Goal: Find specific page/section: Find specific page/section

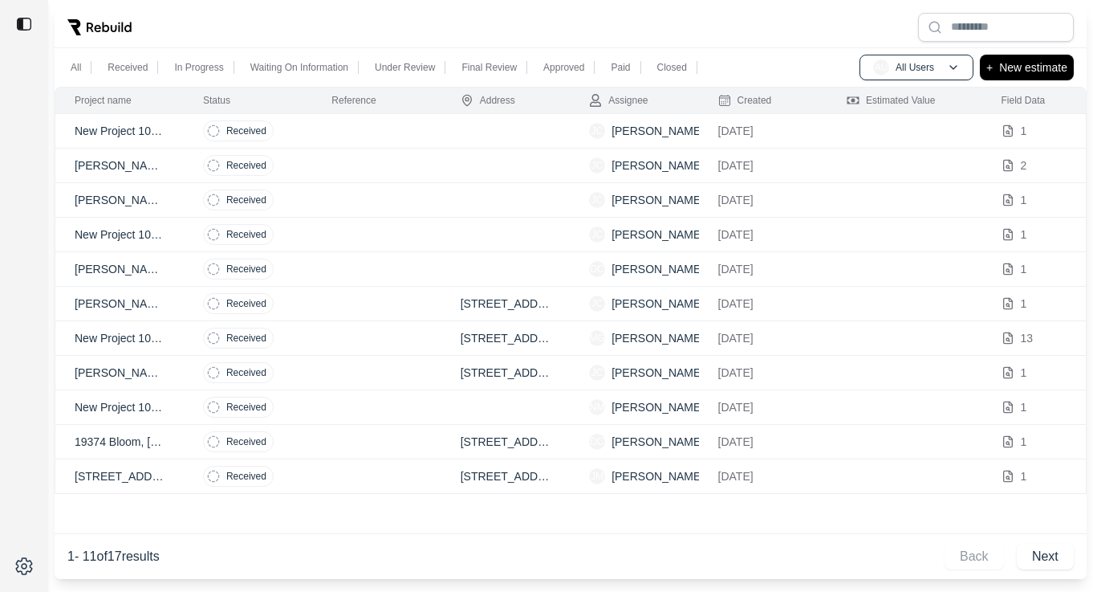
click at [335, 127] on td at bounding box center [376, 131] width 128 height 35
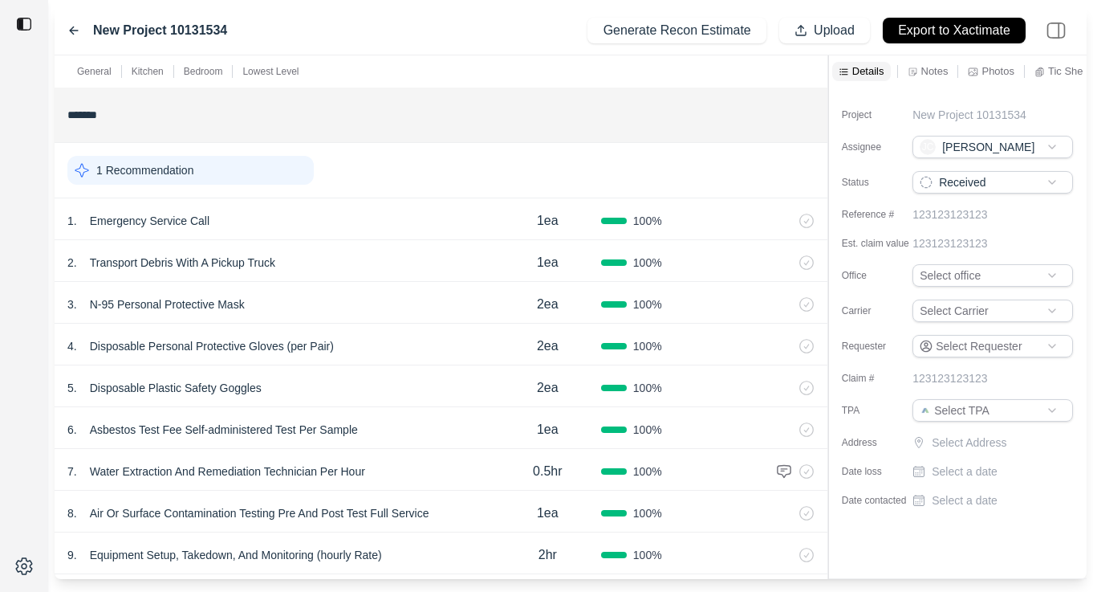
click at [68, 26] on icon at bounding box center [73, 30] width 13 height 13
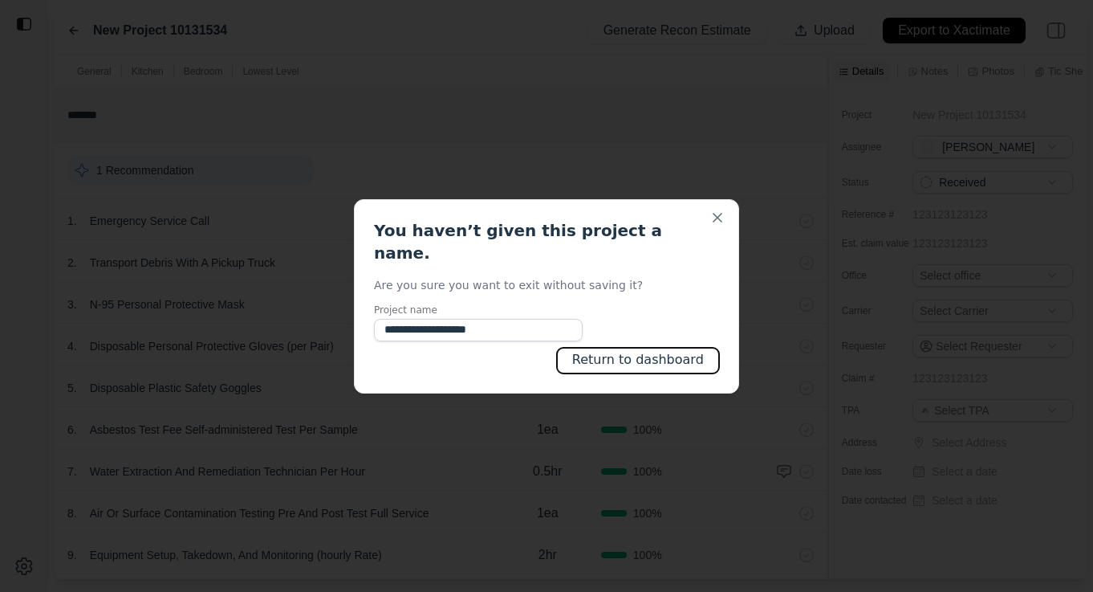
click at [705, 355] on button "Return to dashboard" at bounding box center [638, 361] width 162 height 26
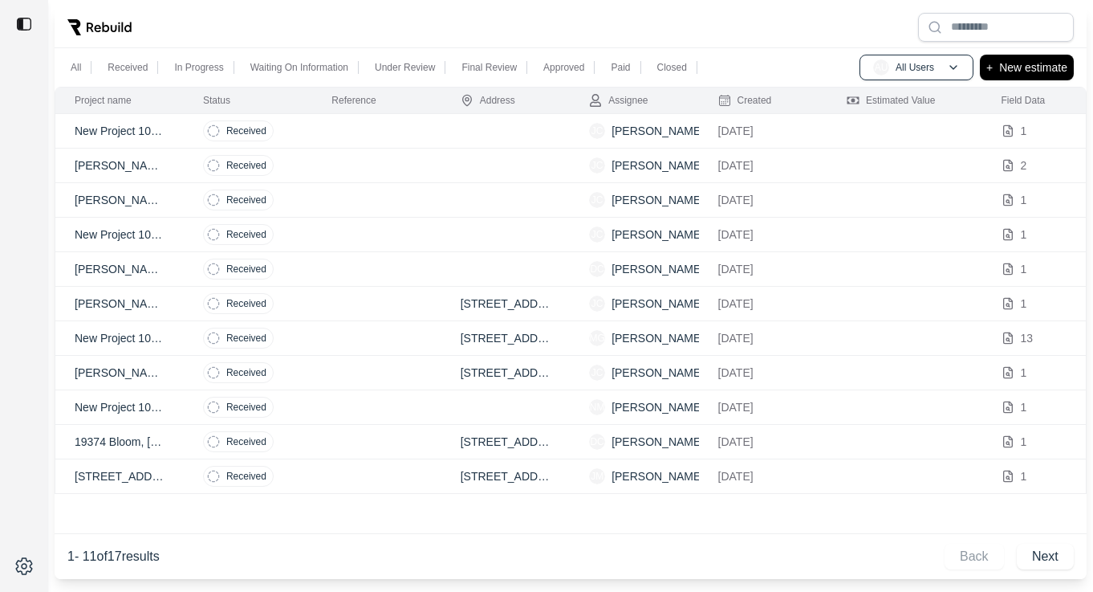
click at [445, 170] on td at bounding box center [506, 166] width 128 height 35
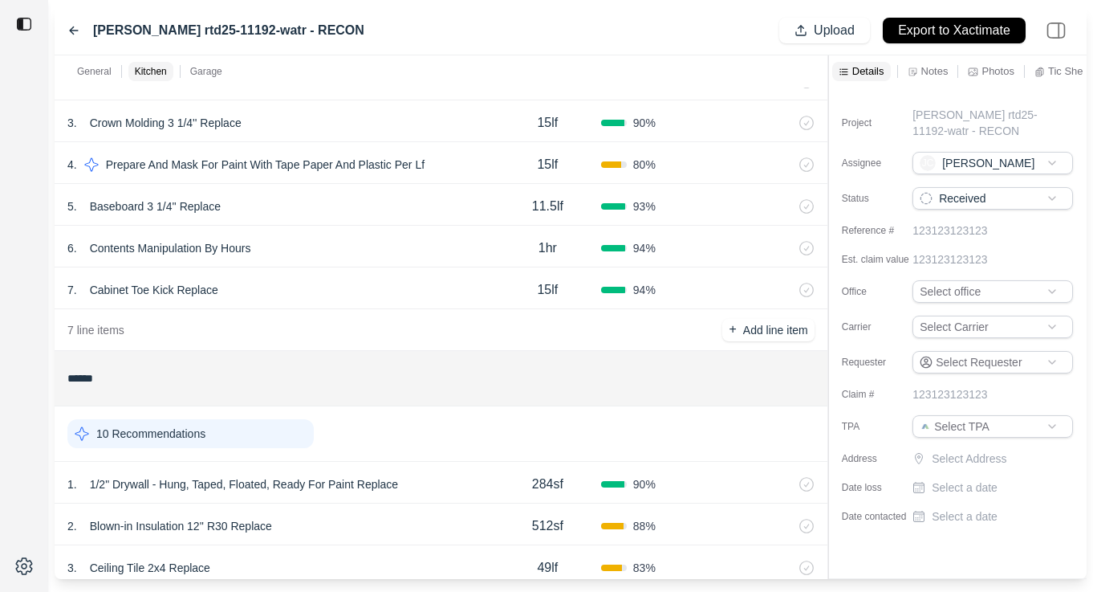
scroll to position [535, 0]
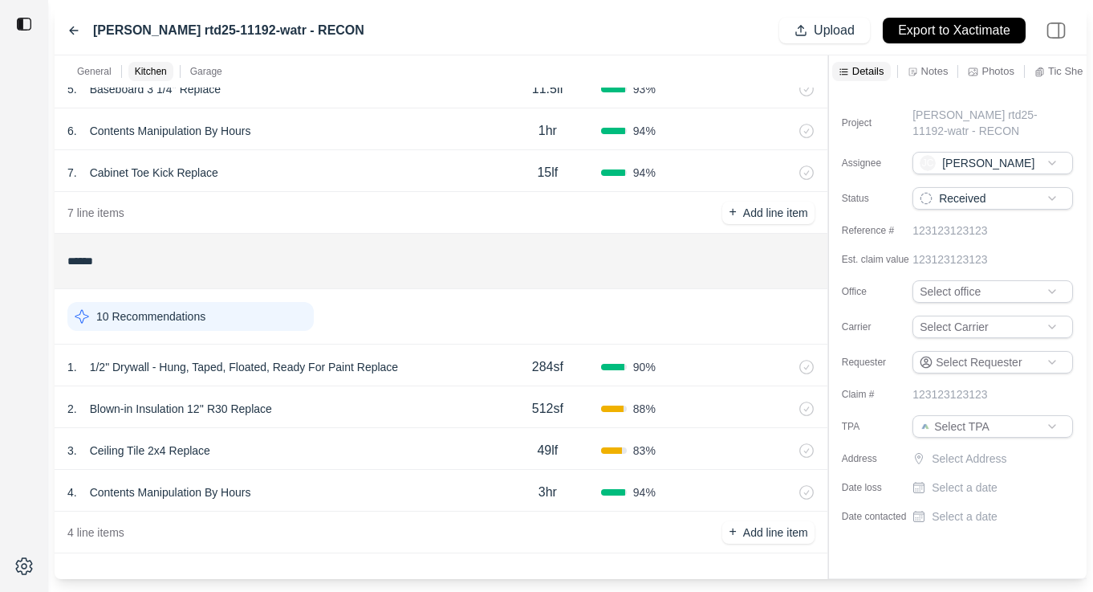
click at [226, 324] on div "10 Recommendations" at bounding box center [190, 316] width 246 height 29
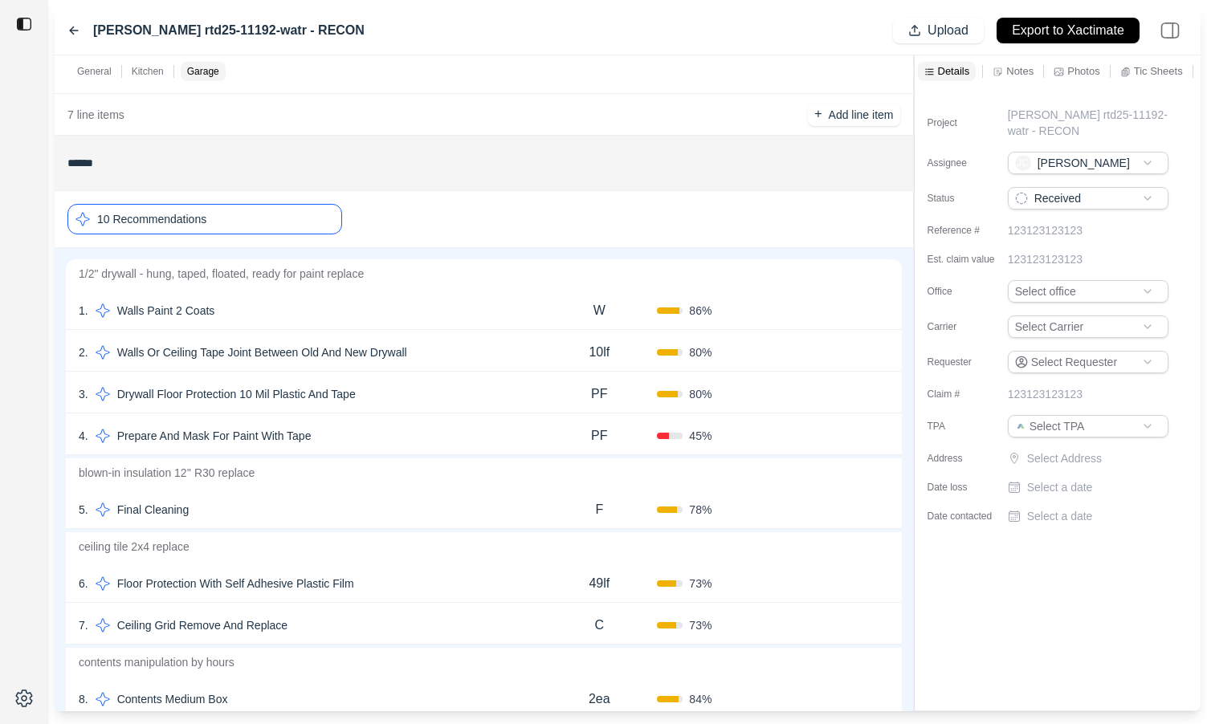
scroll to position [633, 0]
click at [230, 213] on div "10 Recommendations" at bounding box center [204, 219] width 275 height 31
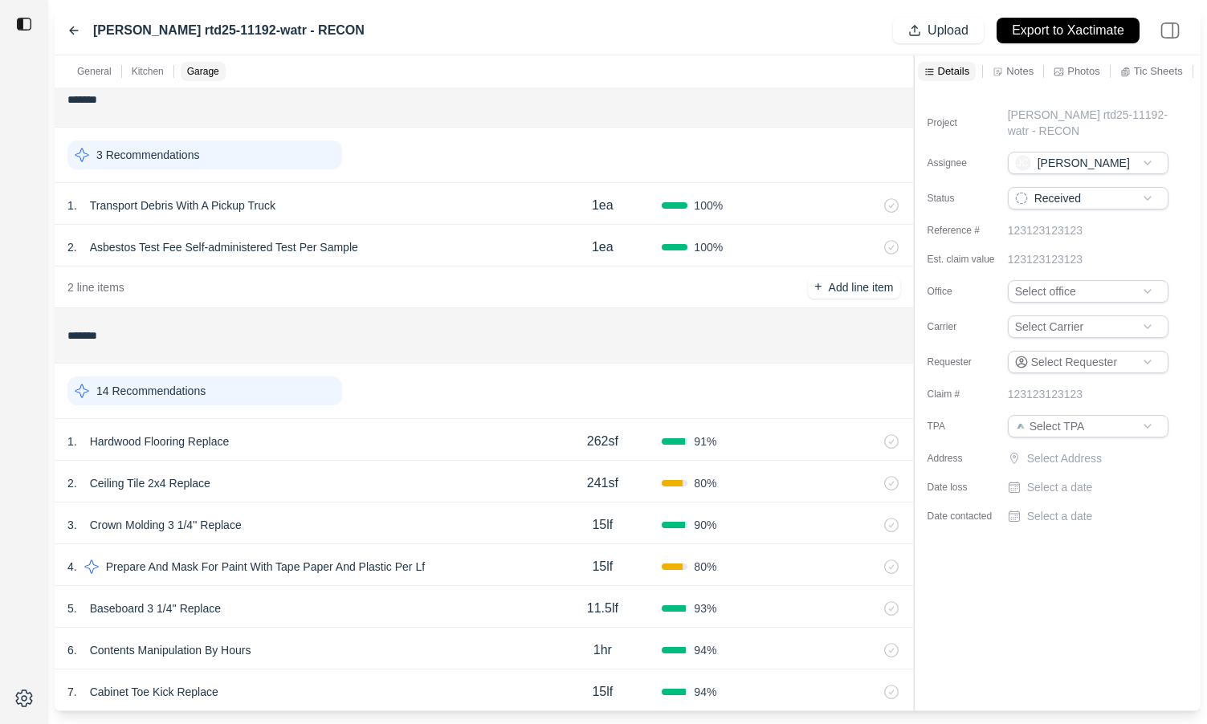
scroll to position [0, 0]
